Goal: Information Seeking & Learning: Check status

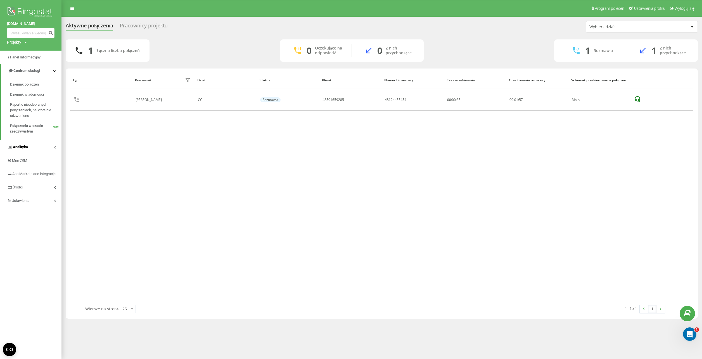
click at [30, 151] on link "Analityka" at bounding box center [30, 146] width 61 height 13
click at [27, 165] on span "Raport o wydajności pracowników" at bounding box center [34, 166] width 49 height 11
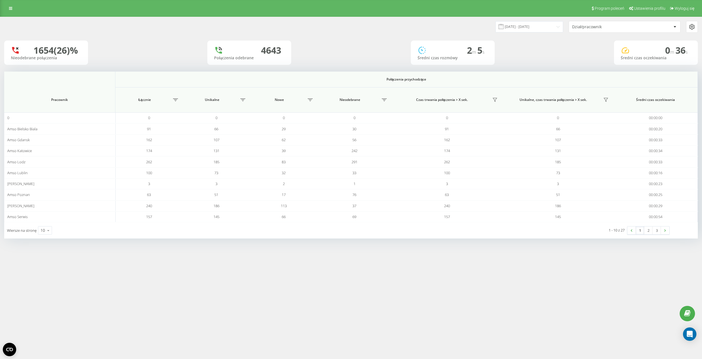
click at [597, 29] on div "Dział/pracownik" at bounding box center [624, 26] width 111 height 11
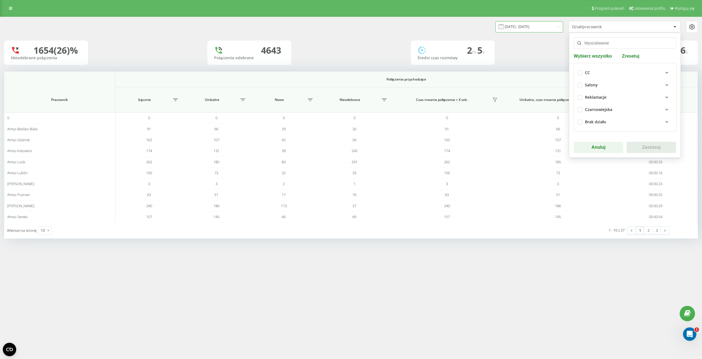
click at [512, 27] on input "[DATE] - [DATE]" at bounding box center [530, 26] width 68 height 11
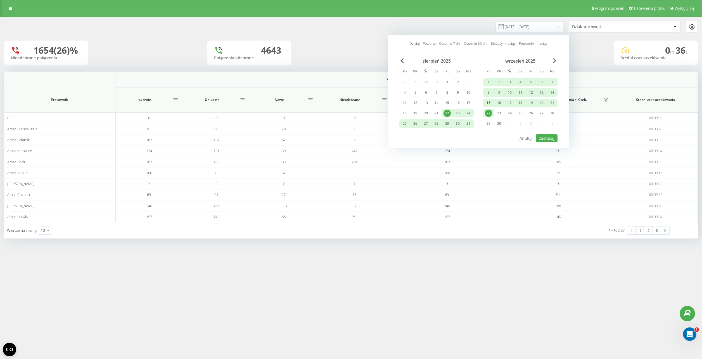
click at [490, 103] on div "15" at bounding box center [488, 102] width 7 height 7
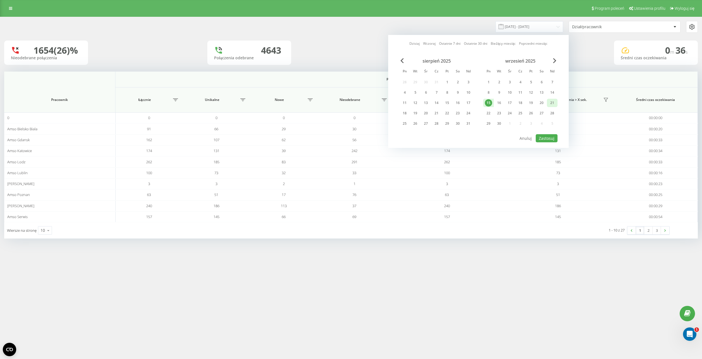
click at [554, 103] on div "21" at bounding box center [552, 102] width 7 height 7
click at [550, 140] on button "Zastosuj" at bounding box center [547, 138] width 22 height 8
type input "[DATE] - [DATE]"
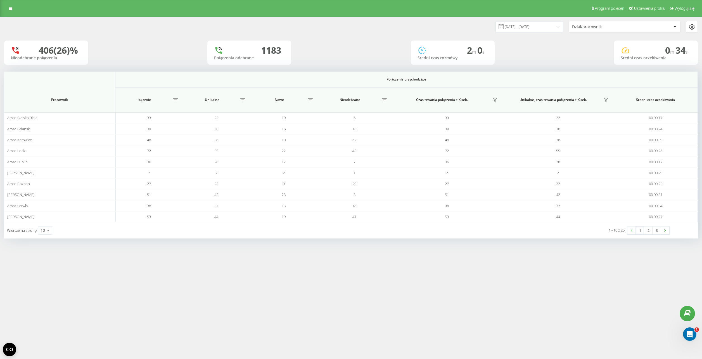
click at [595, 27] on div "Dział/pracownik" at bounding box center [605, 27] width 67 height 5
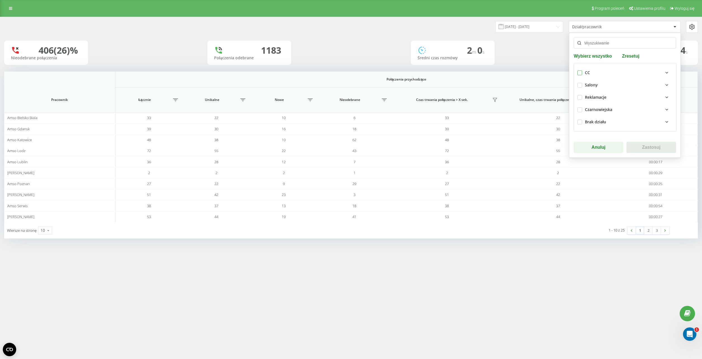
click at [580, 70] on label at bounding box center [580, 70] width 5 height 0
checkbox input "true"
click at [647, 149] on button "Zastosuj" at bounding box center [651, 147] width 49 height 11
